Goal: Transaction & Acquisition: Purchase product/service

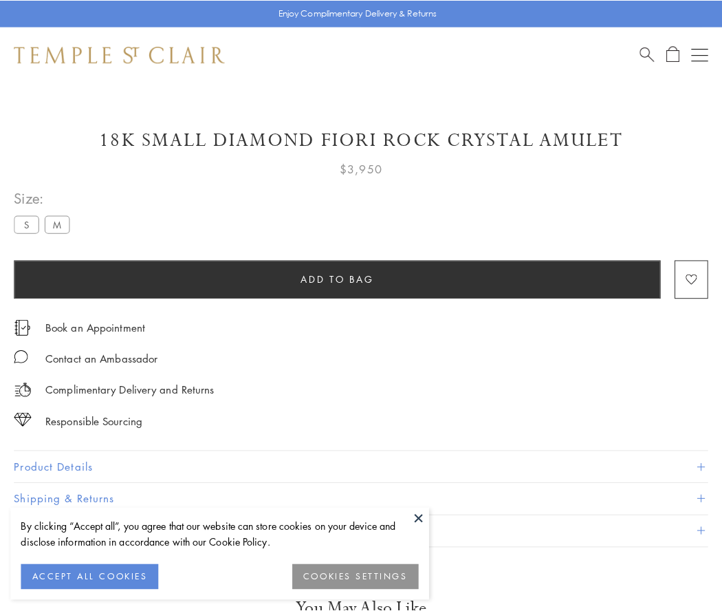
scroll to position [81, 0]
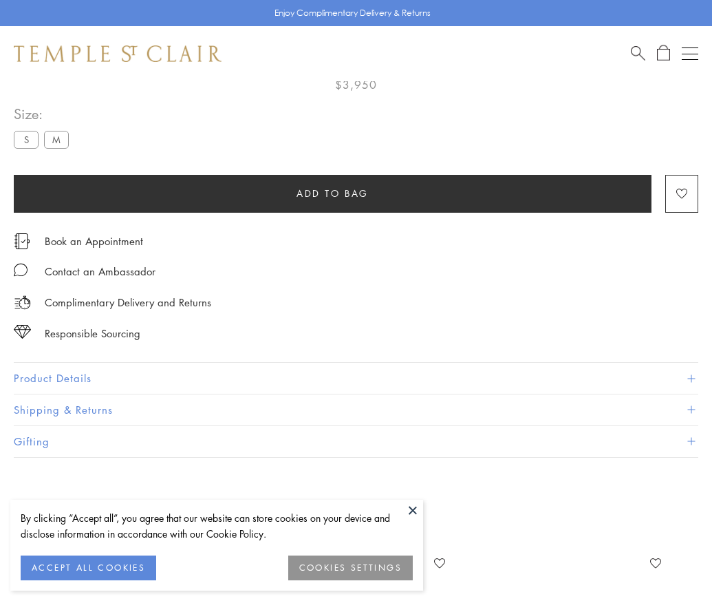
click at [332, 193] on span "Add to bag" at bounding box center [332, 193] width 72 height 15
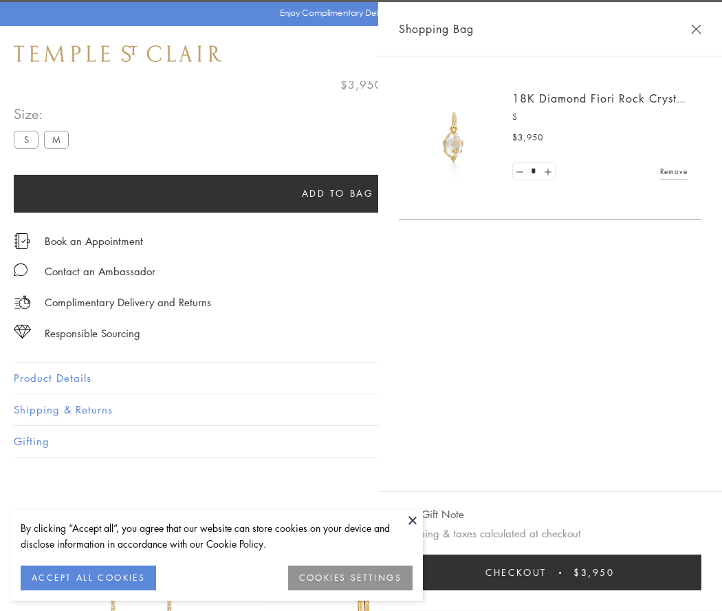
click at [547, 572] on span "Checkout" at bounding box center [516, 572] width 61 height 15
